Goal: Navigation & Orientation: Find specific page/section

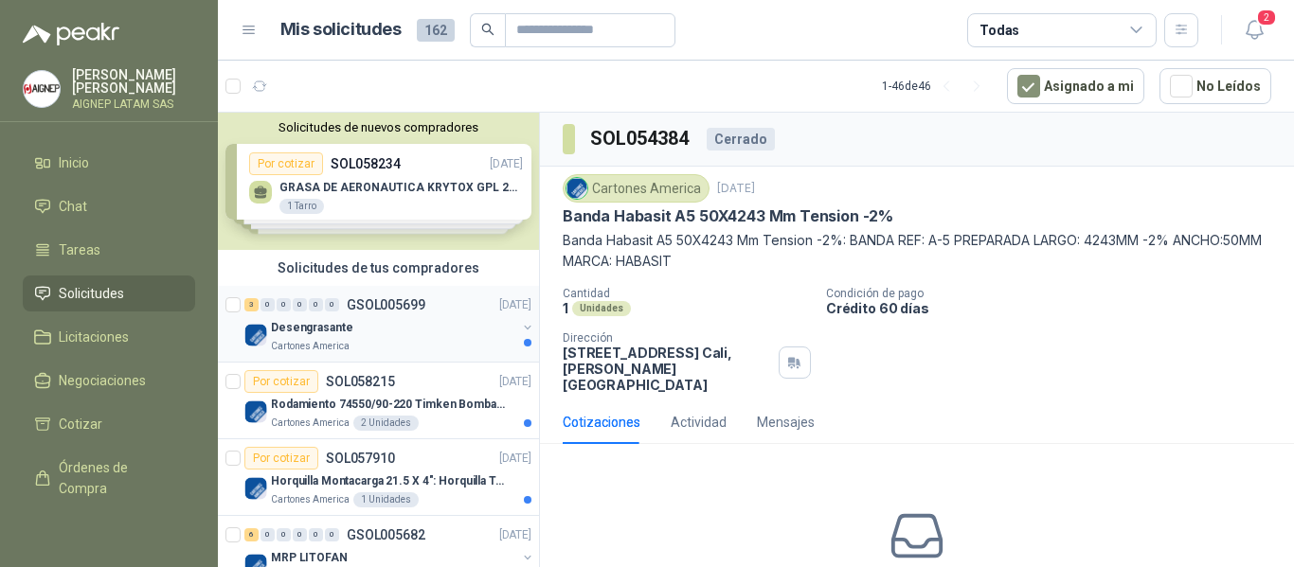
click at [428, 332] on div "Desengrasante" at bounding box center [393, 327] width 245 height 23
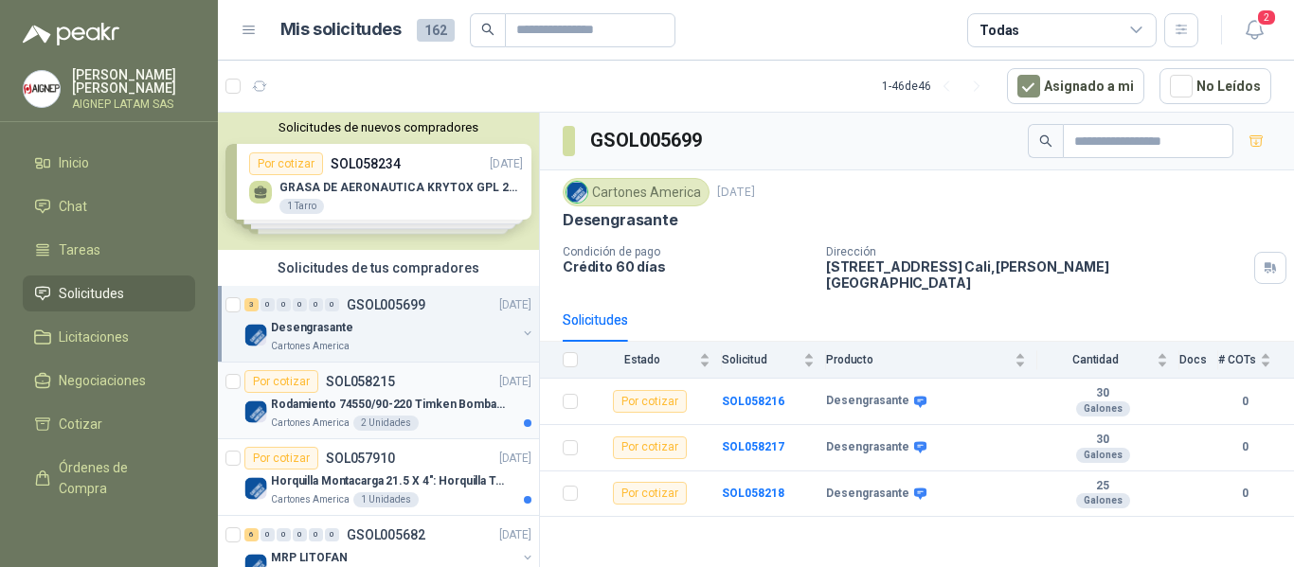
click at [436, 428] on div "Cartones America 2 Unidades" at bounding box center [401, 423] width 260 height 15
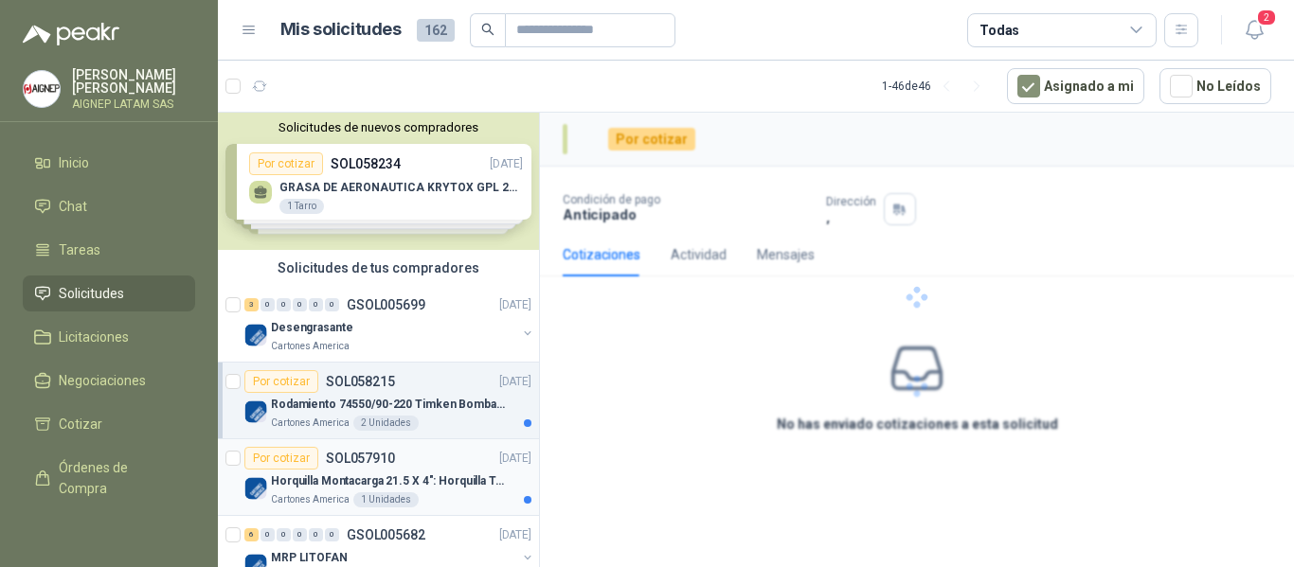
click at [437, 490] on p "Horquilla Montacarga 21.5 X 4": Horquilla Telescopica Overall size 2108 x 660 x…" at bounding box center [389, 482] width 236 height 18
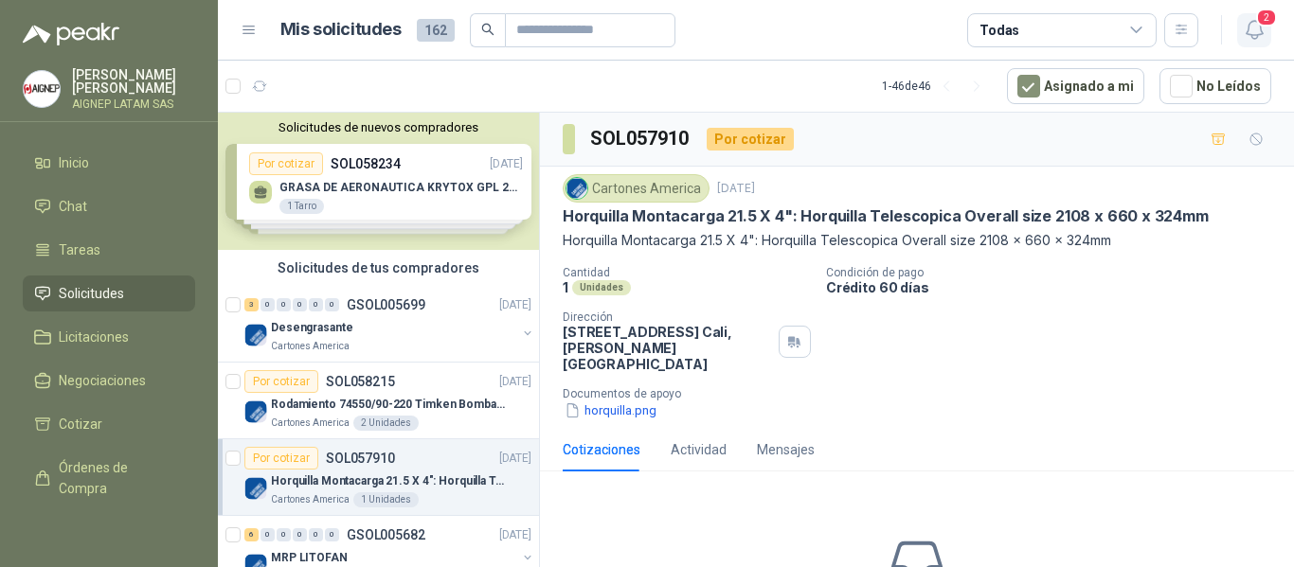
click at [1245, 31] on icon "button" at bounding box center [1255, 30] width 24 height 24
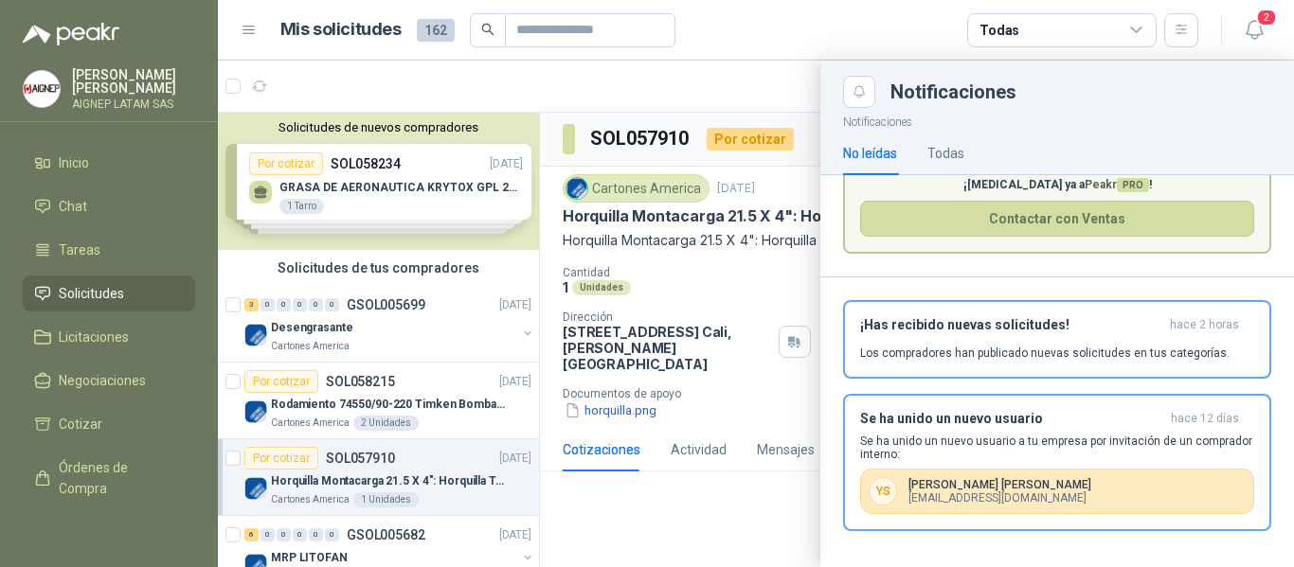
scroll to position [109, 0]
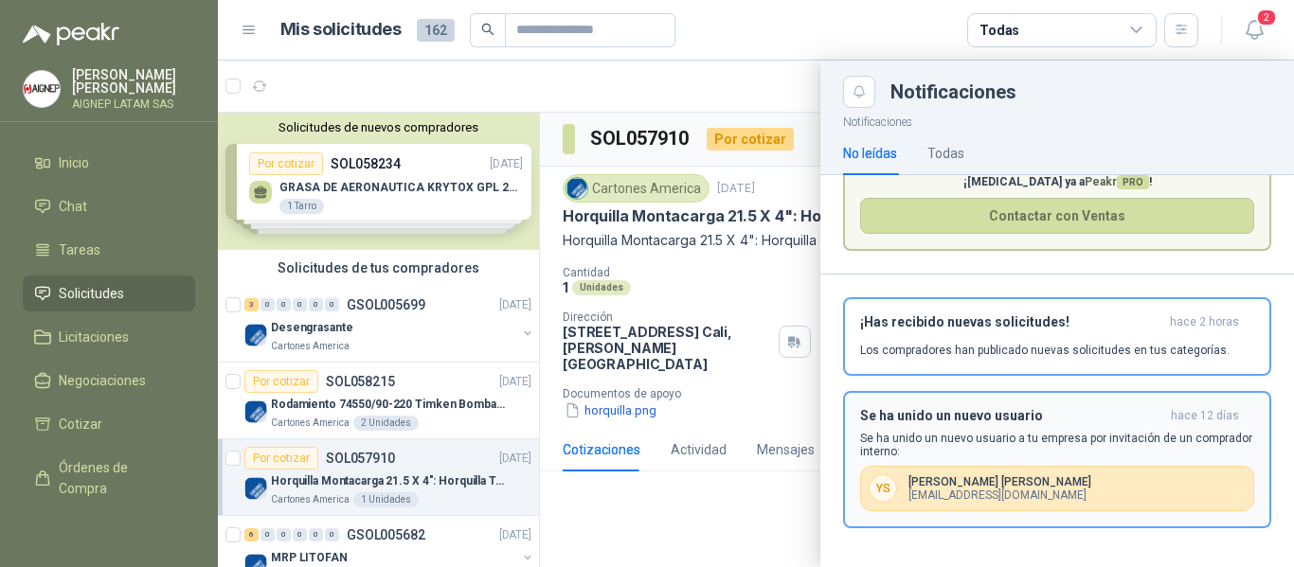
click at [1088, 455] on p "Se ha unido un nuevo usuario a tu empresa por invitación de un comprador intern…" at bounding box center [1057, 445] width 394 height 27
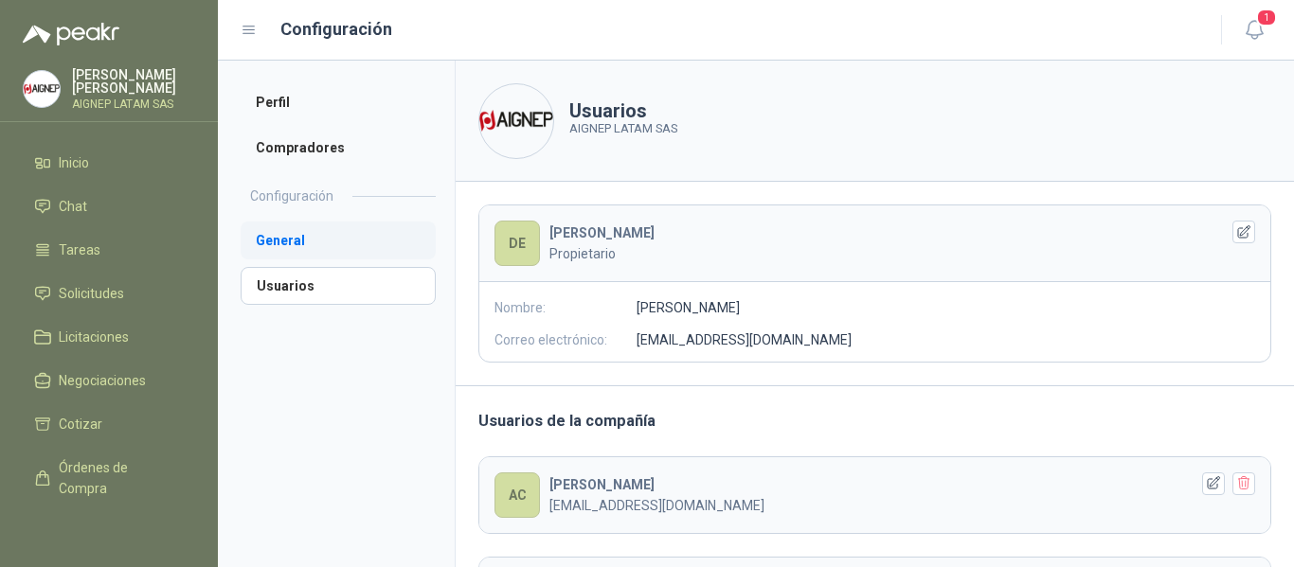
click at [283, 249] on li "General" at bounding box center [338, 241] width 195 height 38
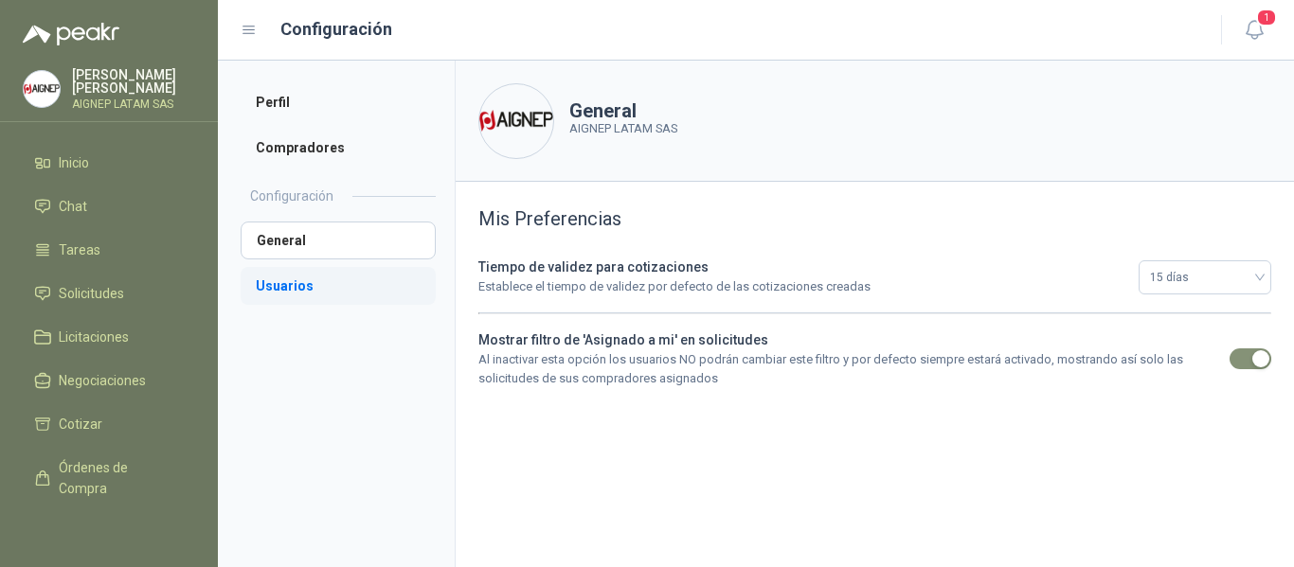
click at [279, 284] on li "Usuarios" at bounding box center [338, 286] width 195 height 38
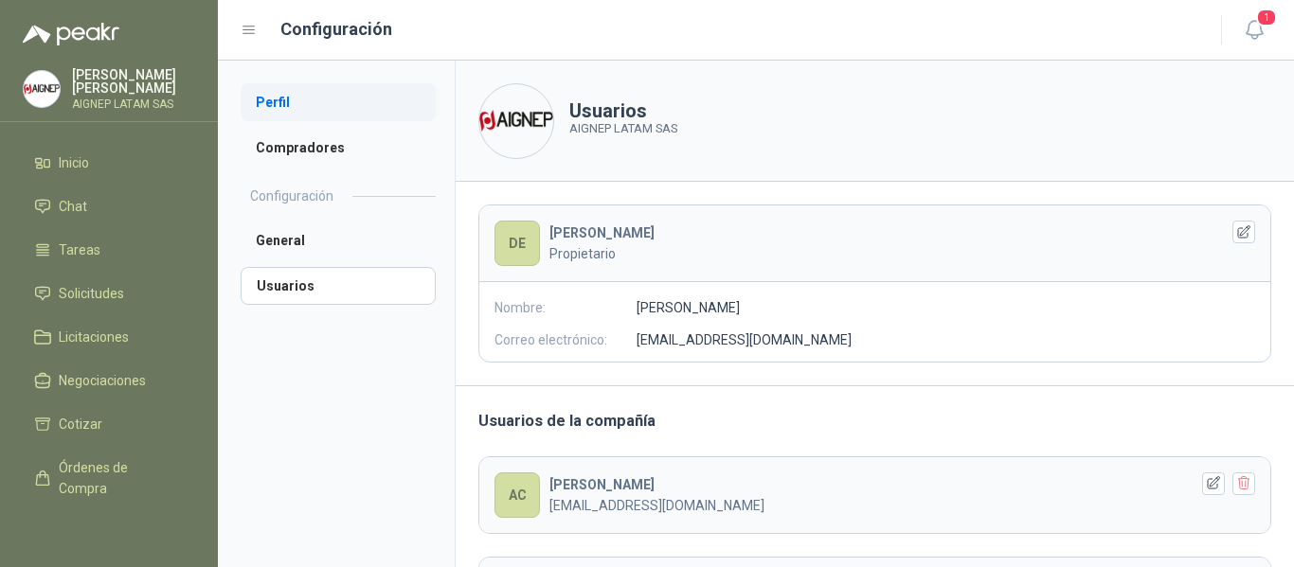
click at [295, 106] on li "Perfil" at bounding box center [338, 102] width 195 height 38
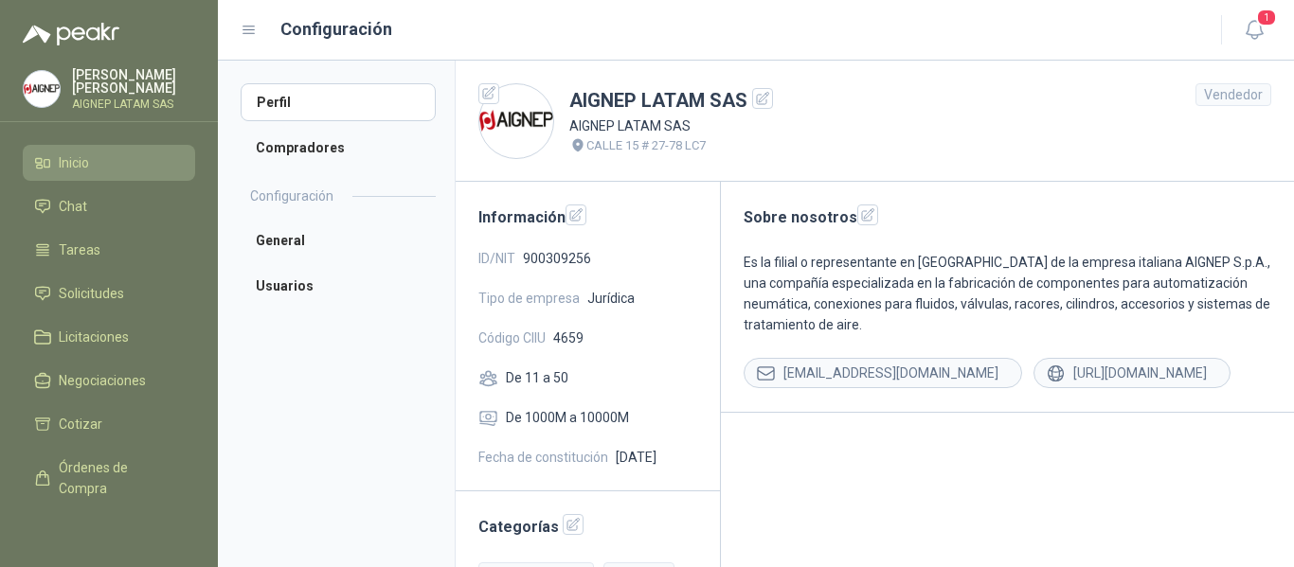
click at [71, 171] on link "Inicio" at bounding box center [109, 163] width 172 height 36
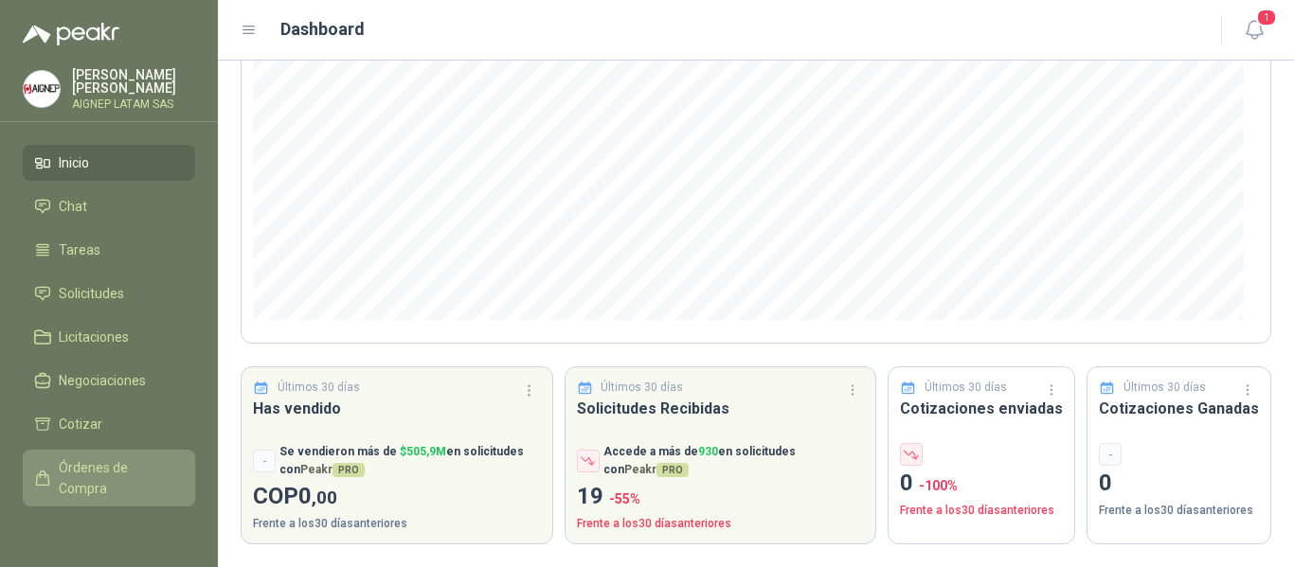
scroll to position [95, 0]
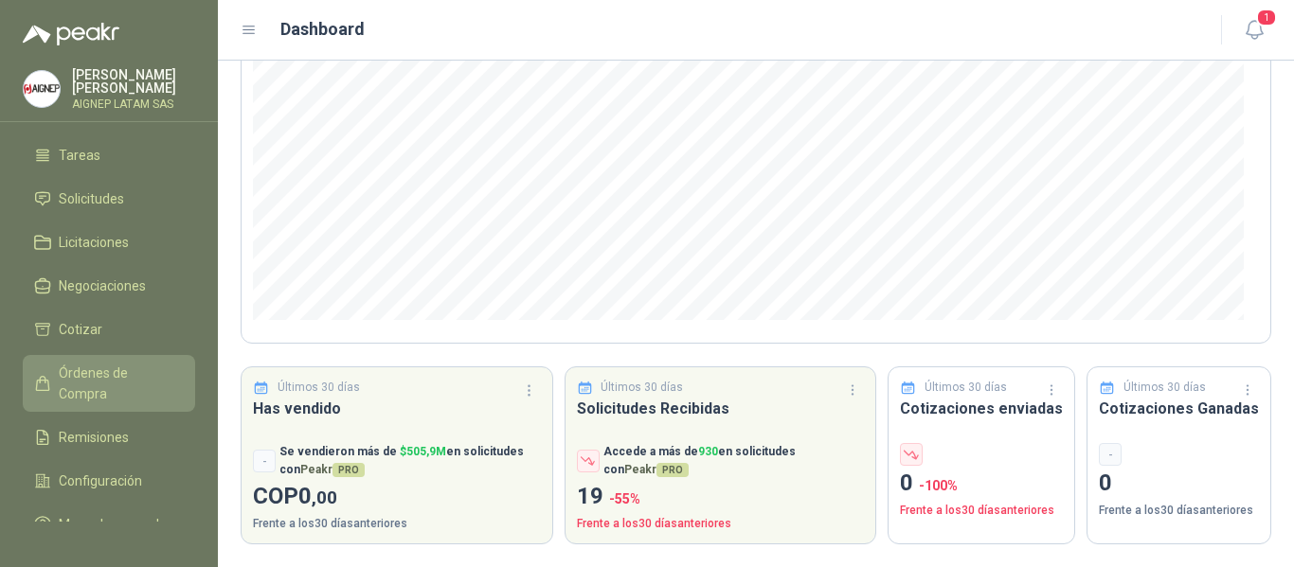
click at [110, 392] on span "Órdenes de Compra" at bounding box center [118, 384] width 118 height 42
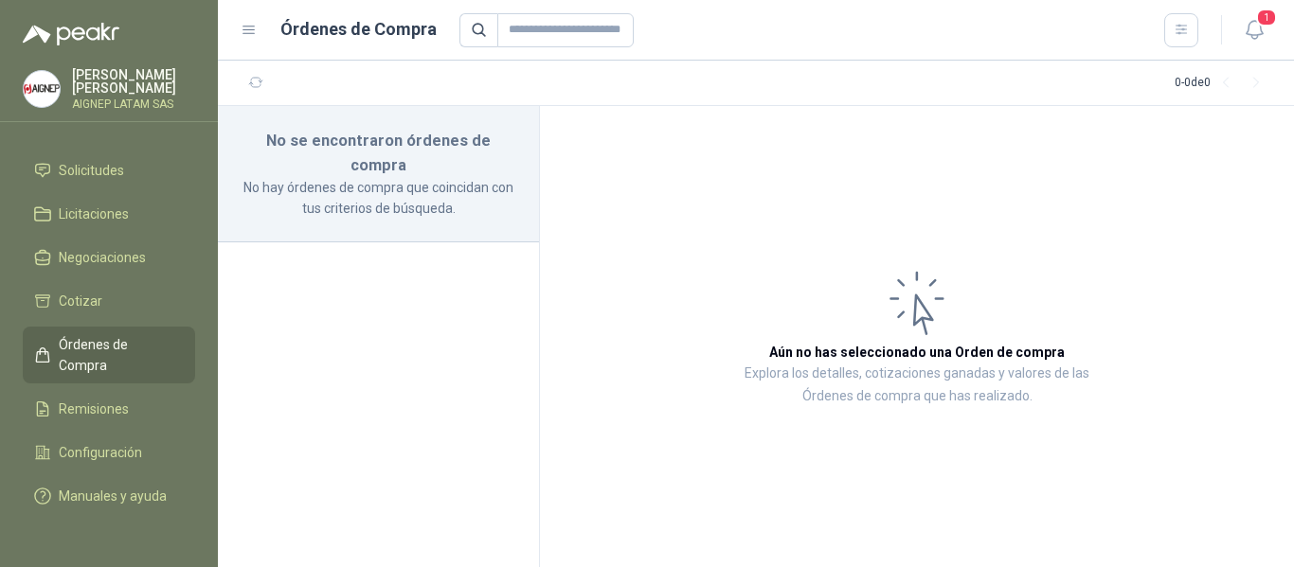
scroll to position [140, 0]
click at [553, 335] on article "Aún no has seleccionado una Orden de compra Explora los detalles, cotizaciones …" at bounding box center [917, 336] width 754 height 461
